Goal: Task Accomplishment & Management: Use online tool/utility

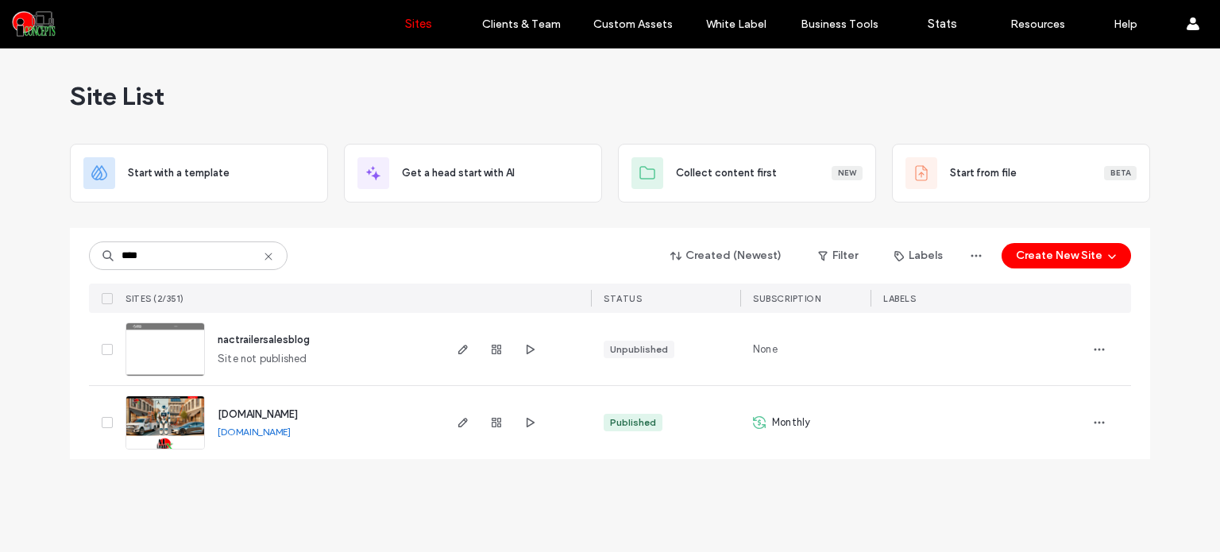
type input "****"
click at [183, 421] on img at bounding box center [165, 450] width 78 height 108
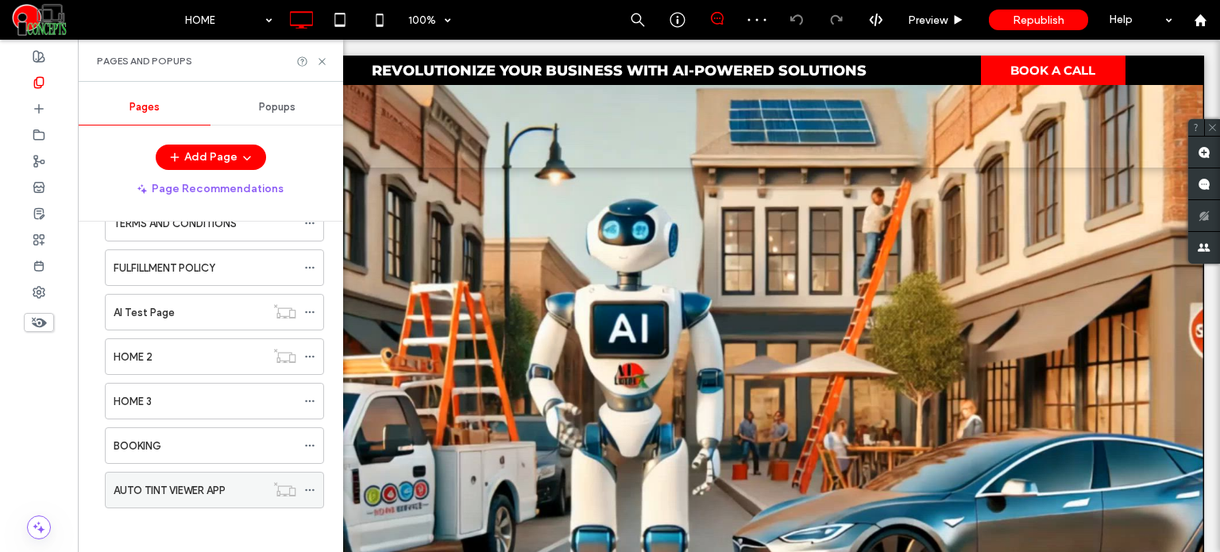
click at [210, 481] on label "AUTO TINT VIEWER APP" at bounding box center [170, 491] width 112 height 28
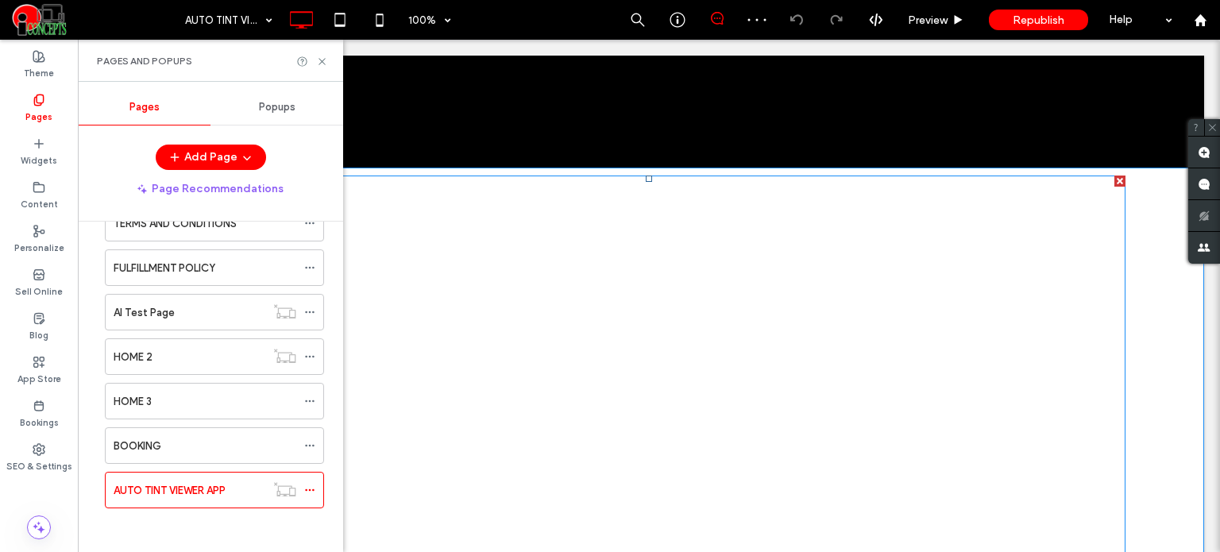
scroll to position [159, 0]
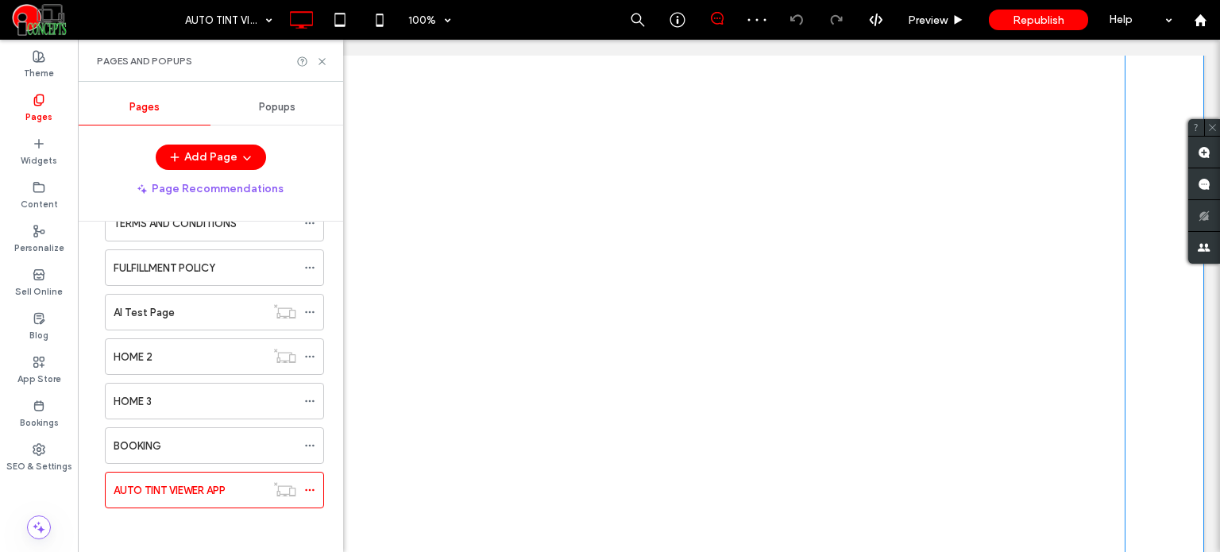
click at [597, 382] on span at bounding box center [648, 397] width 953 height 761
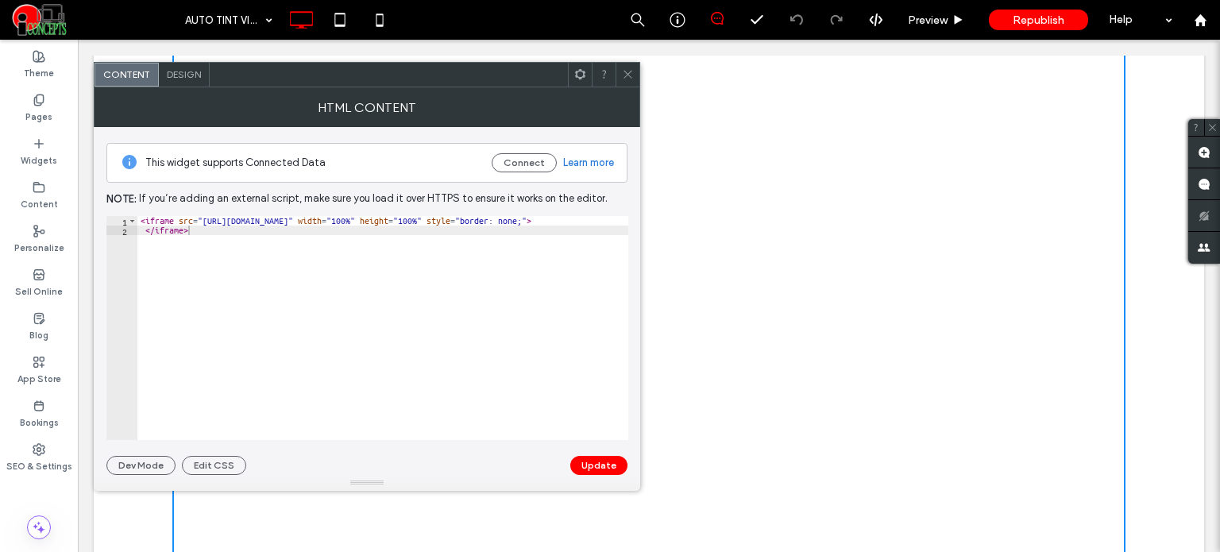
click at [485, 221] on div "< iframe src = "[URL][DOMAIN_NAME]" width = "100%" height = "100%" style = "bor…" at bounding box center [433, 332] width 593 height 232
paste textarea "Cursor at row 1"
type textarea "**********"
click at [619, 465] on button "Update" at bounding box center [598, 465] width 57 height 19
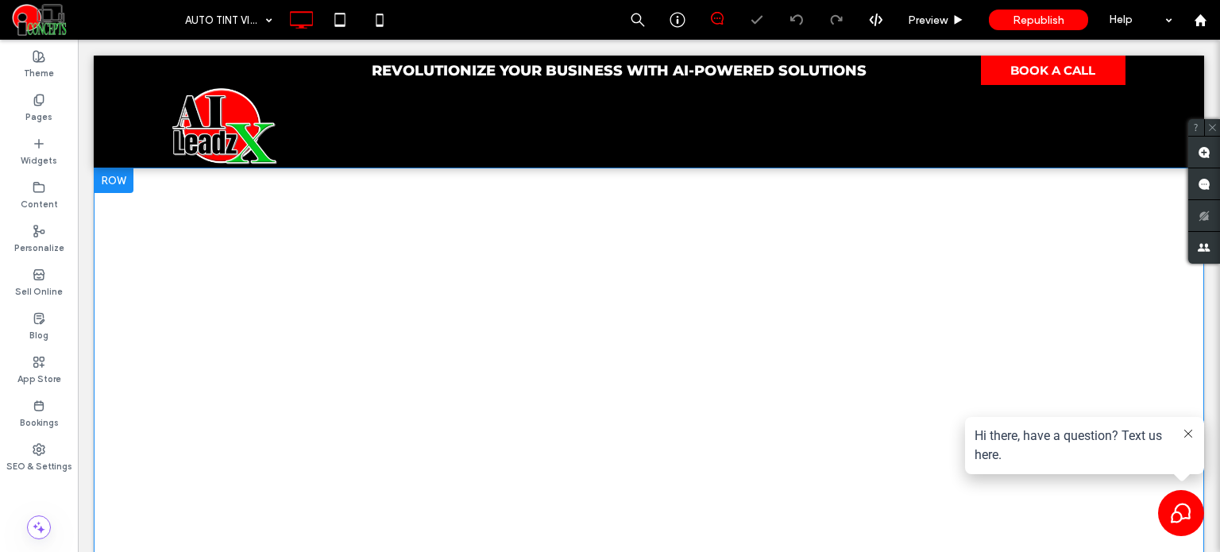
scroll to position [0, 0]
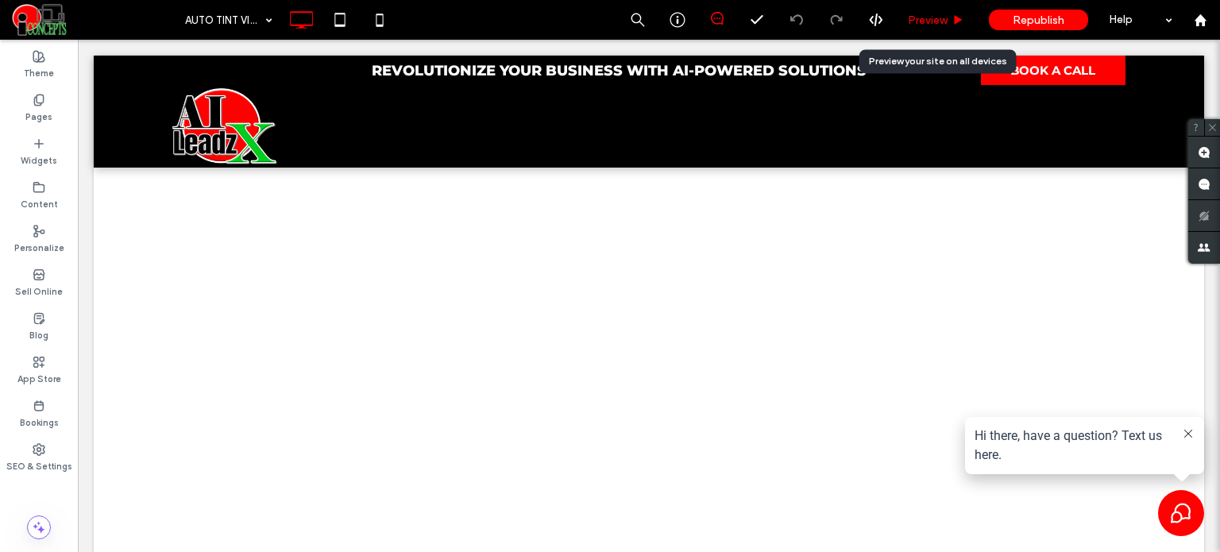
click at [942, 15] on span "Preview" at bounding box center [928, 21] width 40 height 14
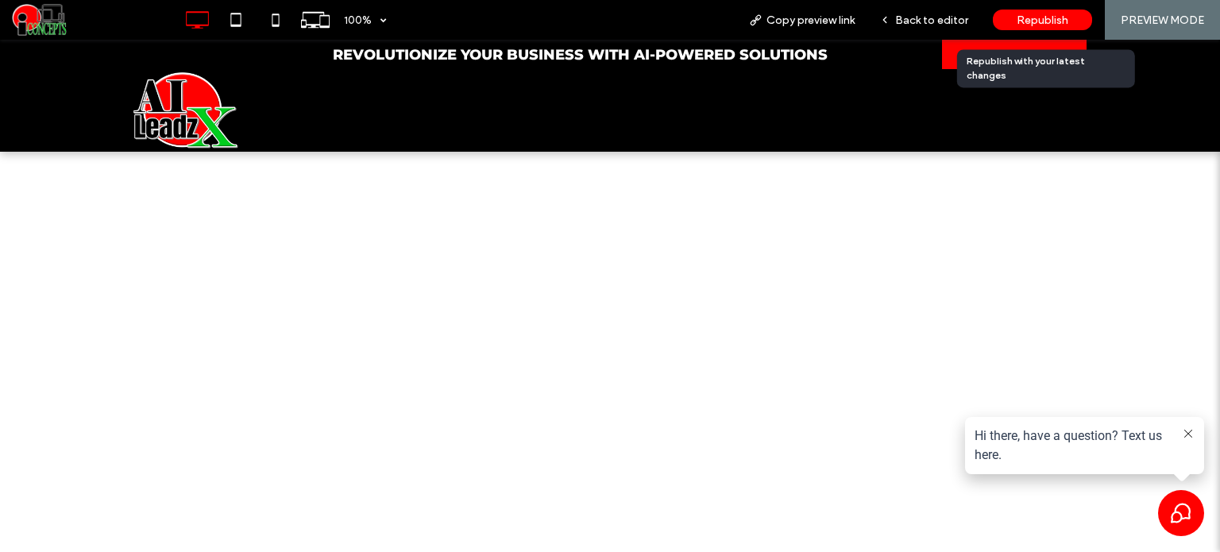
click at [1038, 15] on span "Republish" at bounding box center [1043, 21] width 52 height 14
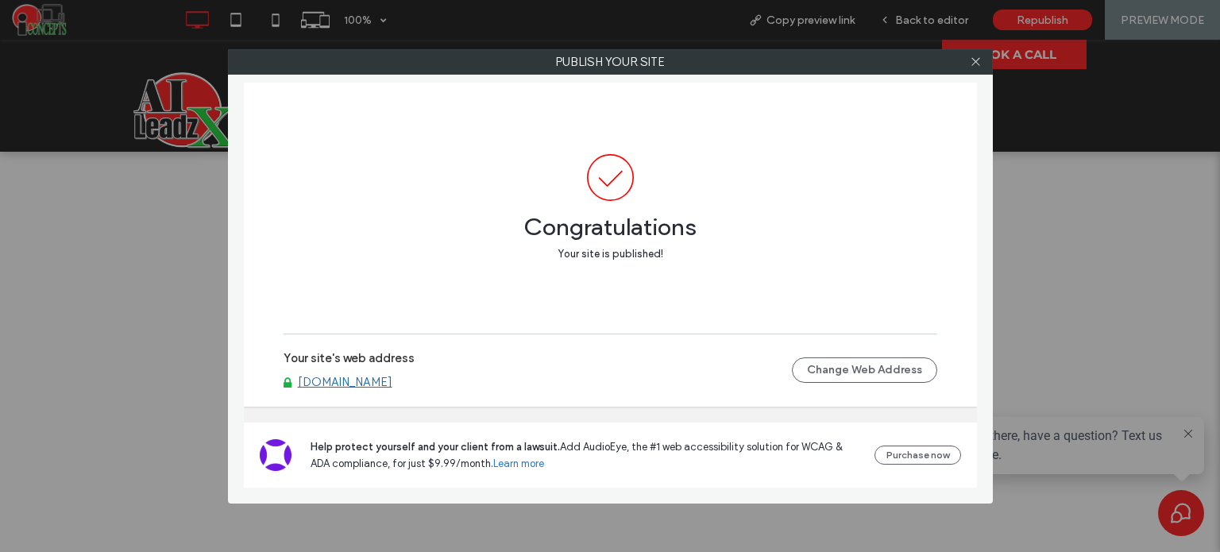
click at [349, 385] on link "[DOMAIN_NAME]" at bounding box center [345, 382] width 95 height 14
